Goal: Transaction & Acquisition: Purchase product/service

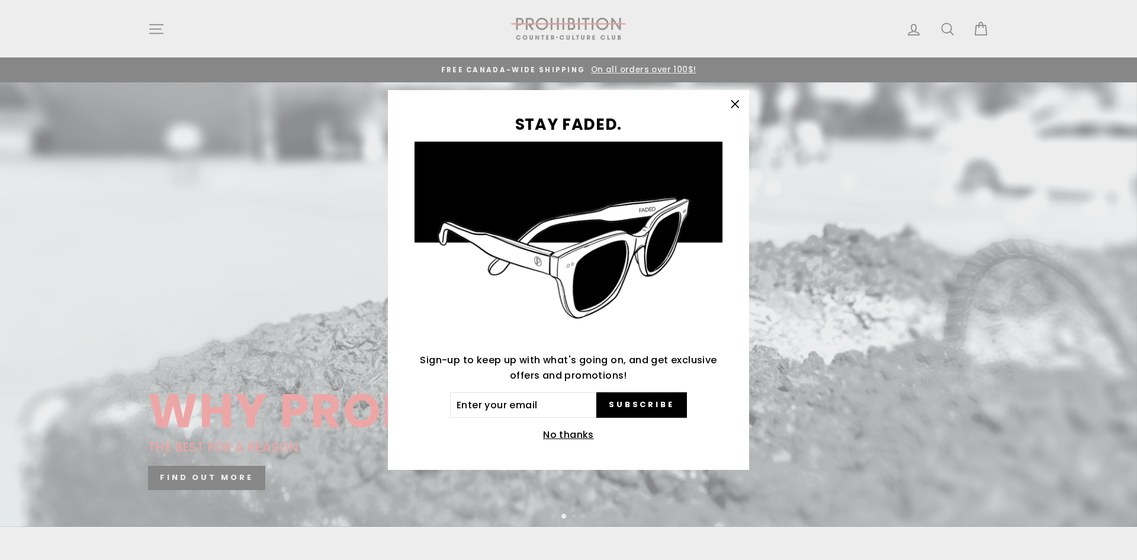
click at [736, 102] on icon "button" at bounding box center [735, 104] width 17 height 17
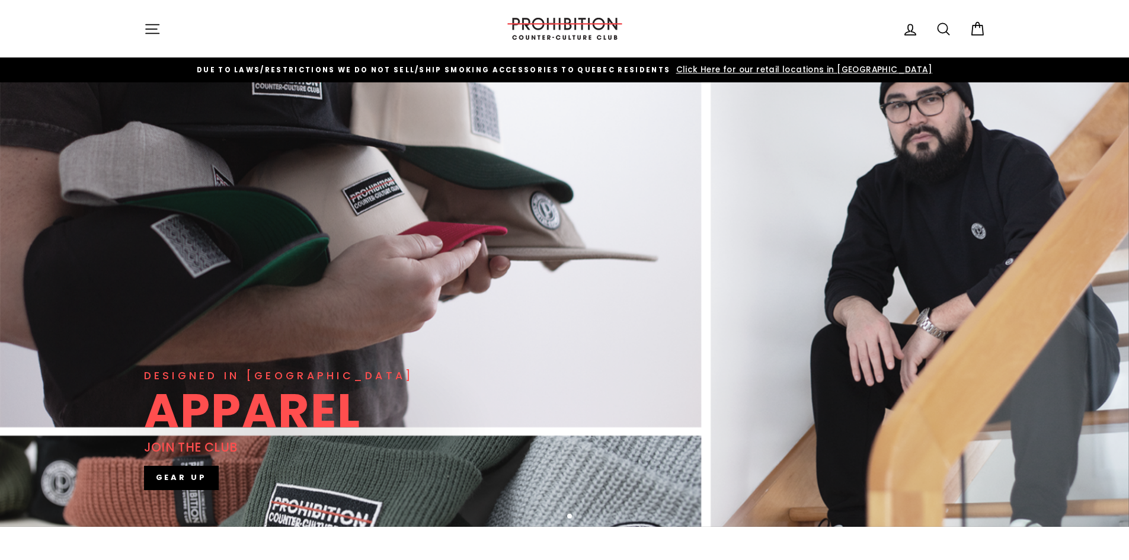
click at [152, 28] on icon "button" at bounding box center [152, 29] width 17 height 17
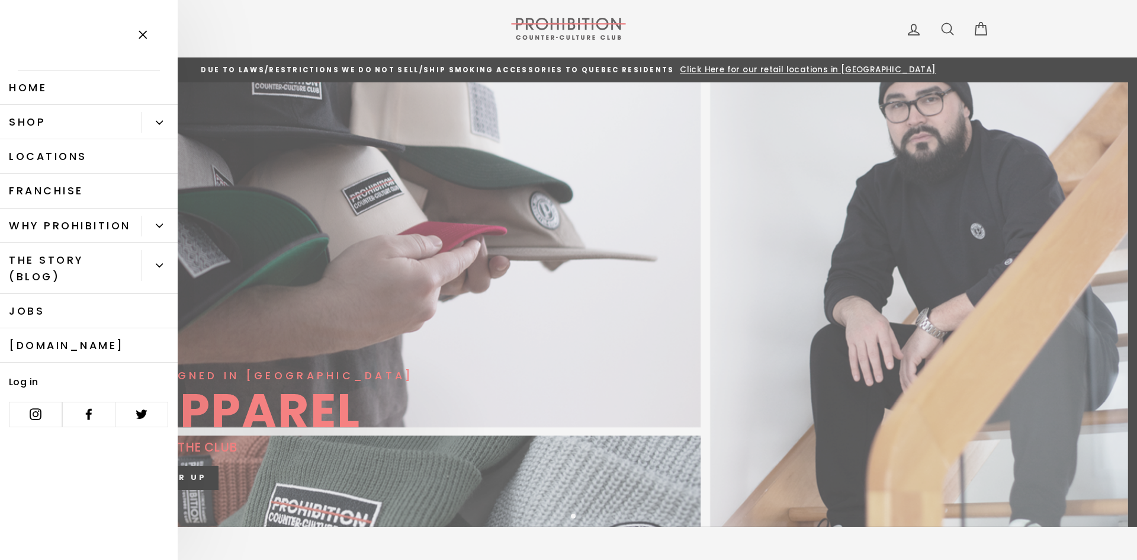
click at [60, 131] on link "Shop" at bounding box center [71, 122] width 142 height 34
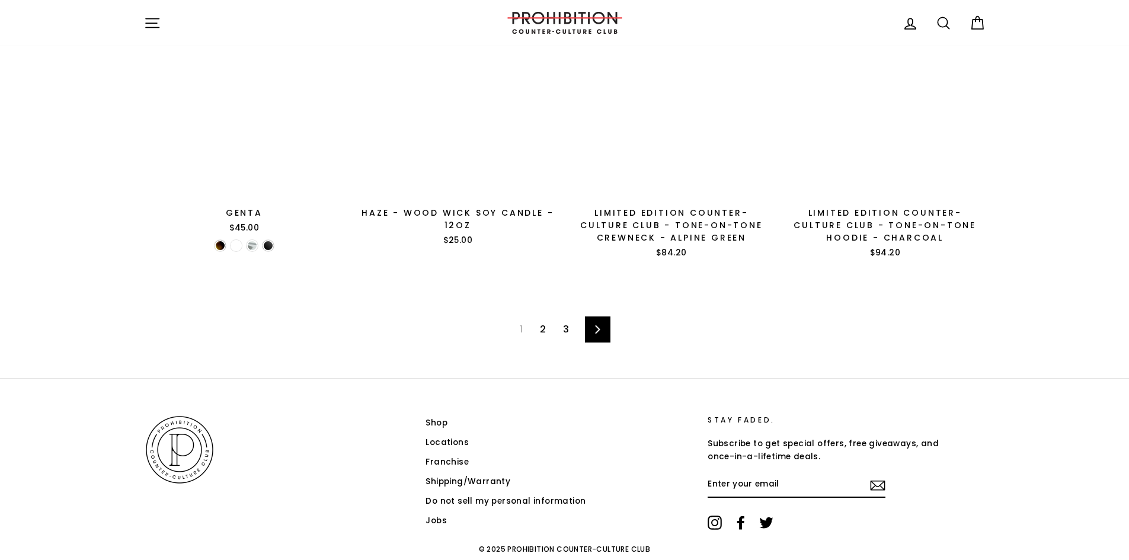
scroll to position [1929, 0]
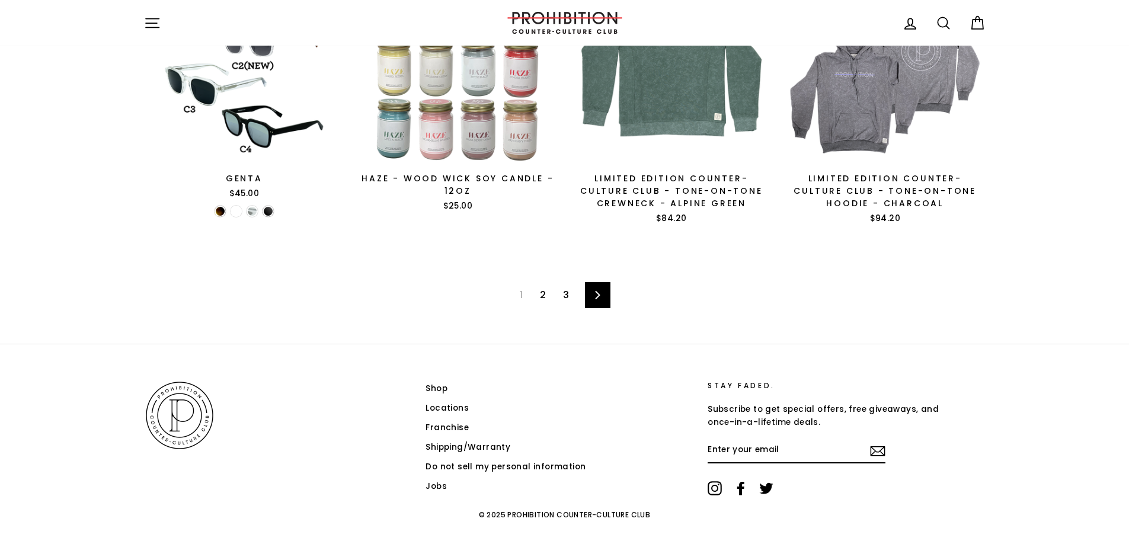
click at [546, 294] on link "2" at bounding box center [543, 295] width 20 height 19
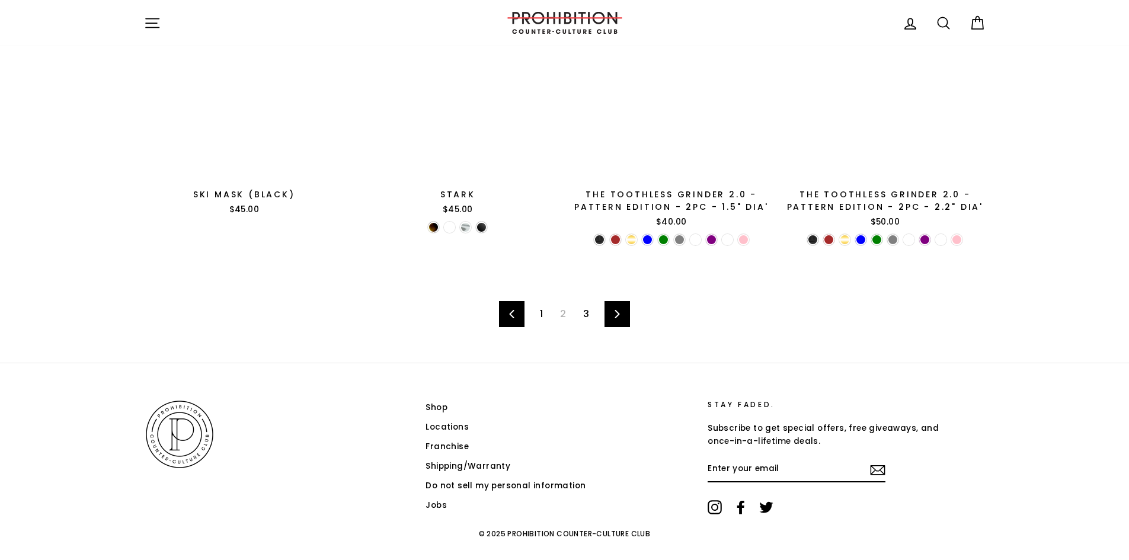
scroll to position [1889, 0]
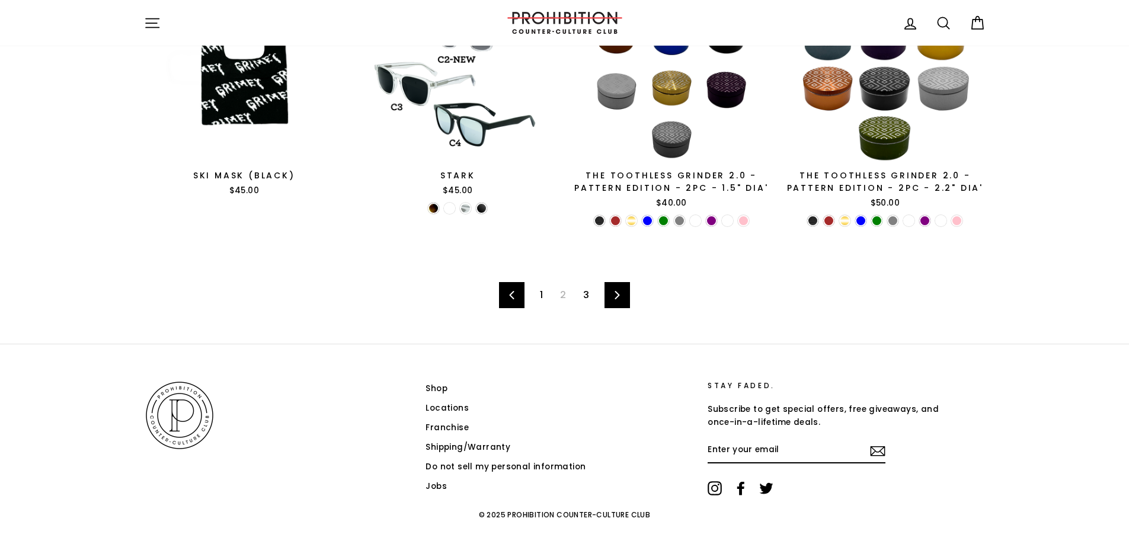
click at [585, 296] on link "3" at bounding box center [586, 295] width 20 height 19
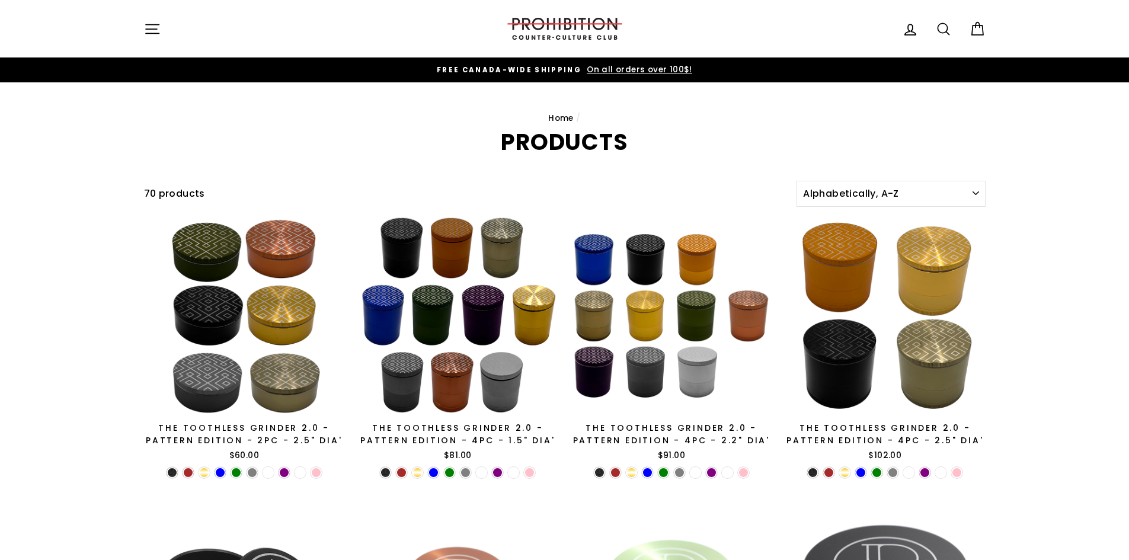
click at [161, 27] on button "Site navigation" at bounding box center [152, 28] width 31 height 25
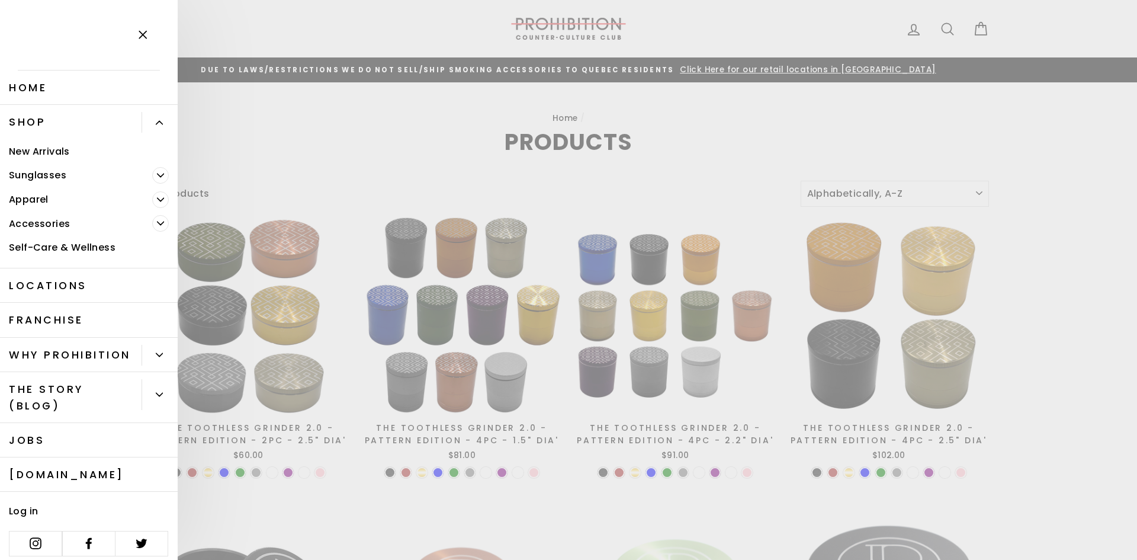
click at [157, 223] on icon "Primary" at bounding box center [160, 223] width 7 height 7
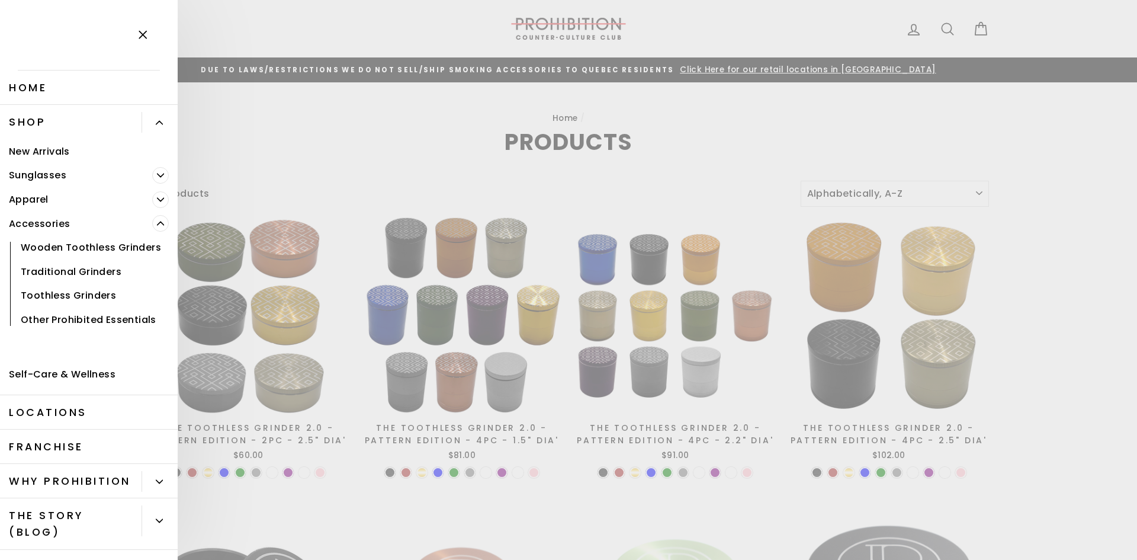
click at [152, 195] on span "Primary" at bounding box center [160, 199] width 17 height 17
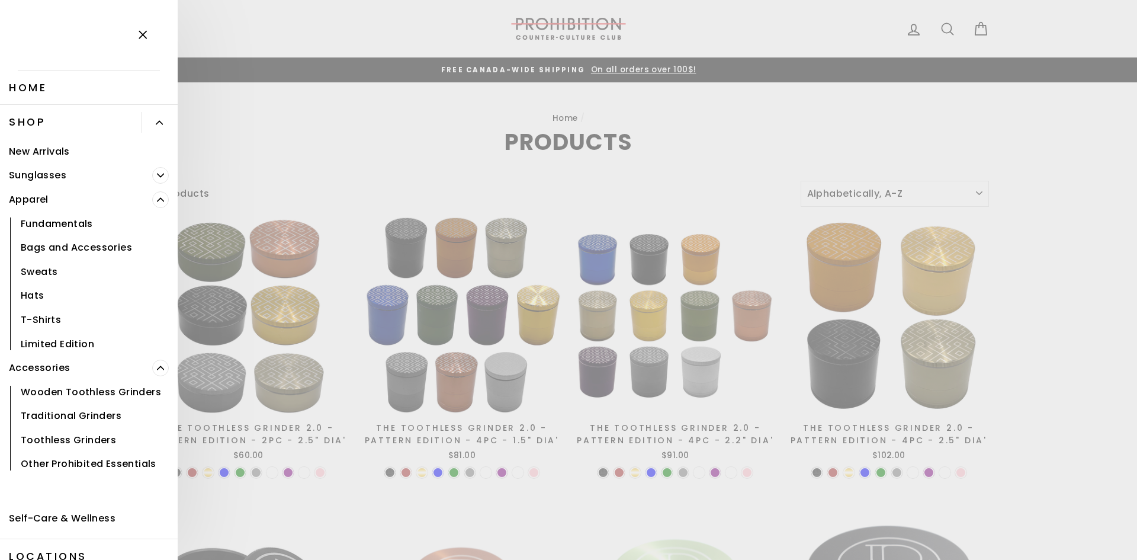
click at [152, 174] on span "Primary" at bounding box center [160, 175] width 17 height 17
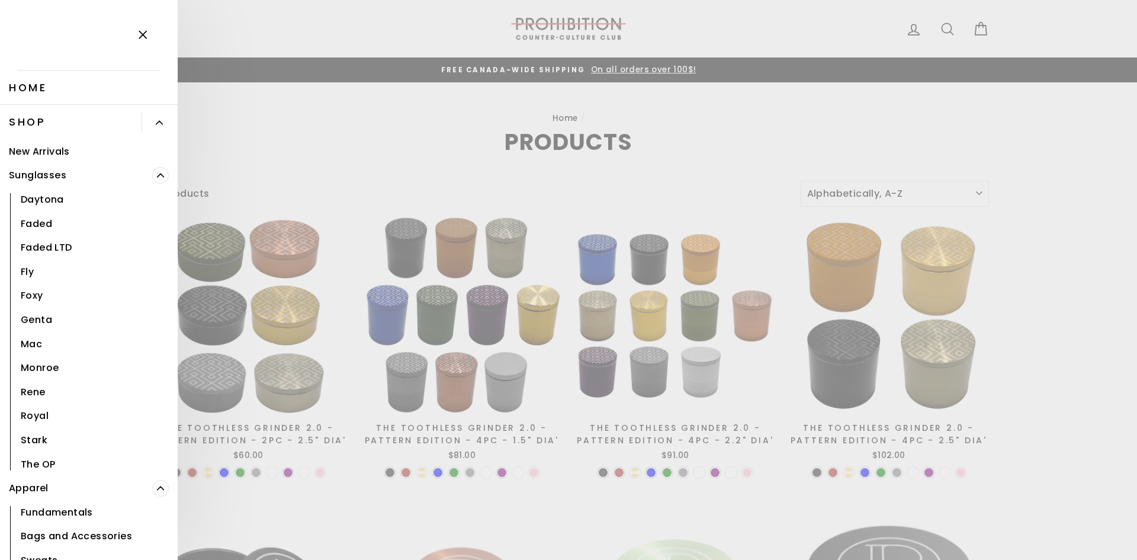
click at [42, 152] on link "New Arrivals" at bounding box center [89, 151] width 178 height 24
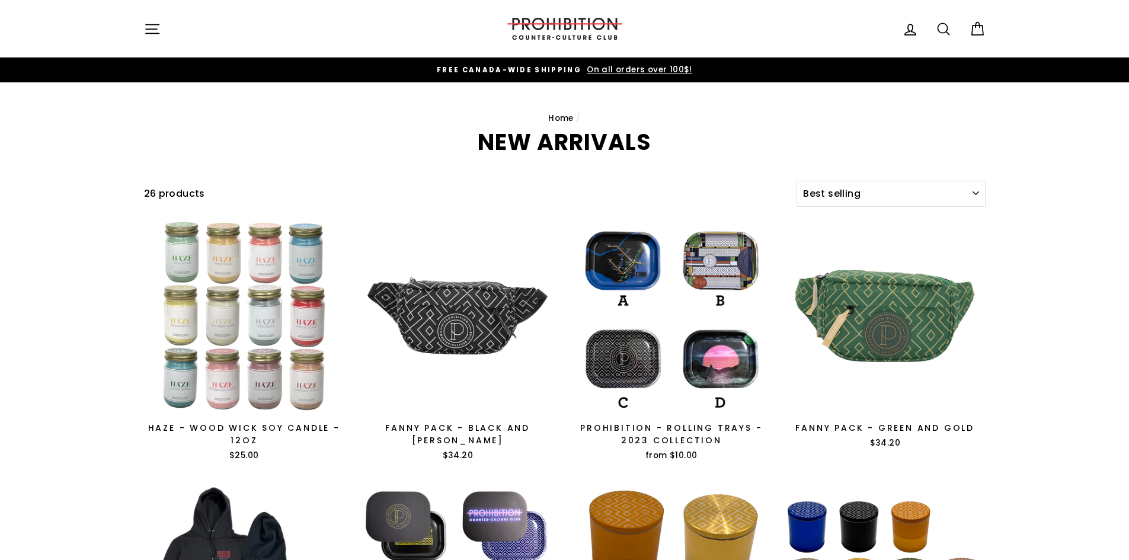
select select "best-selling"
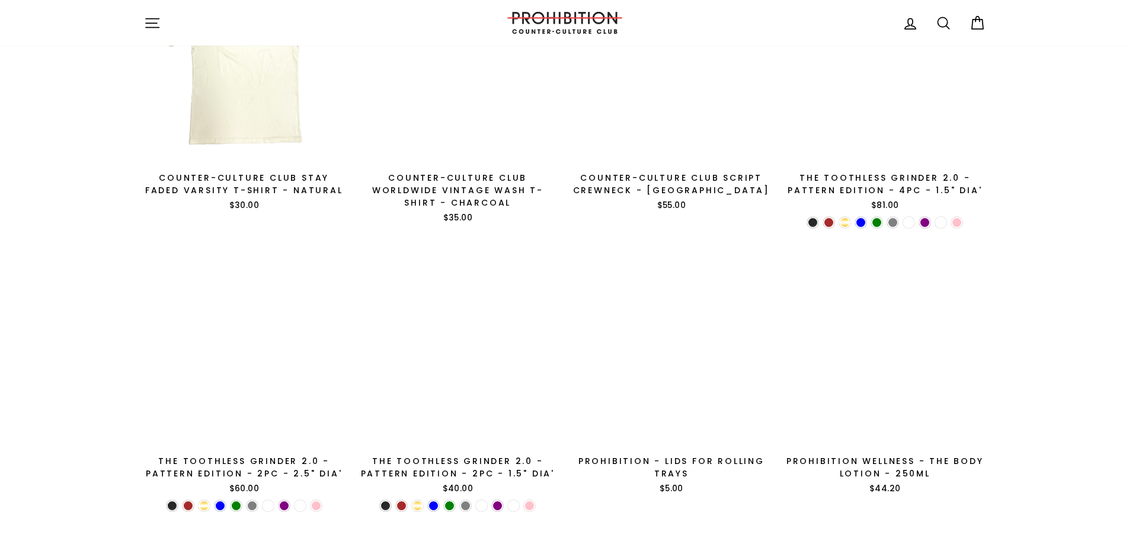
scroll to position [623, 0]
